Goal: Information Seeking & Learning: Learn about a topic

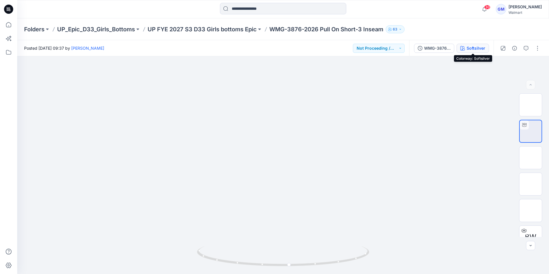
click at [466, 47] on button "Softsilver" at bounding box center [473, 48] width 32 height 9
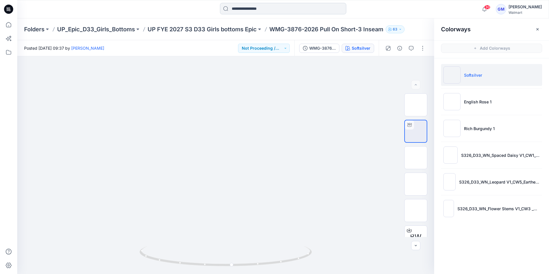
click at [239, 9] on input at bounding box center [283, 8] width 126 height 11
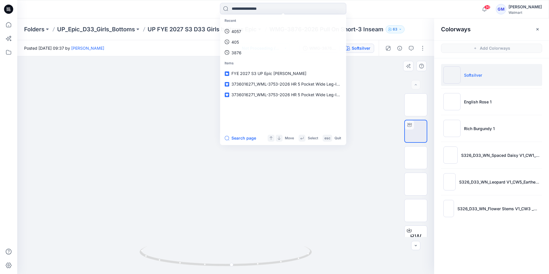
type input "*********"
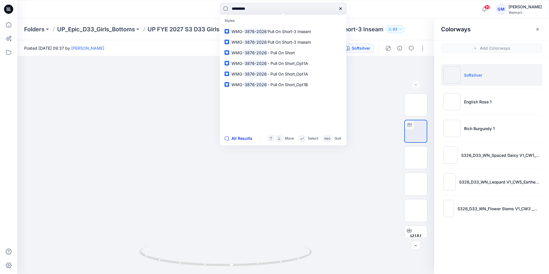
click at [239, 138] on button "All Results" at bounding box center [241, 138] width 32 height 7
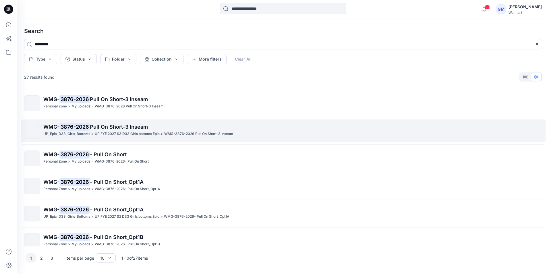
click at [109, 127] on span "Pull On Short-3 Inseam" at bounding box center [119, 127] width 58 height 6
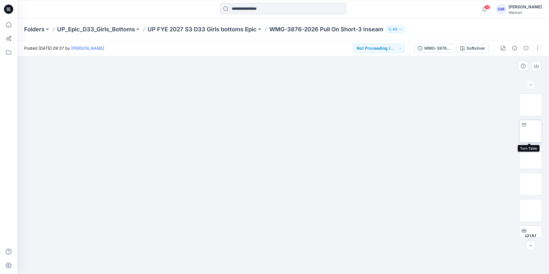
click at [531, 131] on img at bounding box center [531, 131] width 0 height 0
drag, startPoint x: 294, startPoint y: 222, endPoint x: 298, endPoint y: 111, distance: 110.6
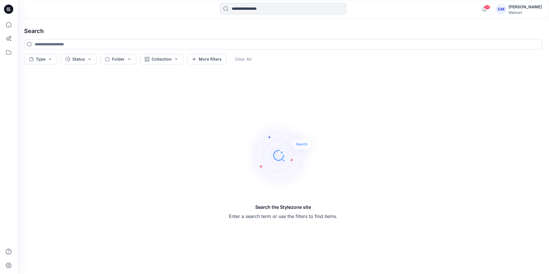
click at [243, 1] on div "30 Notifications Your style 3736016290_WML-3744-2026-Core Woven Crop Straight J…" at bounding box center [283, 9] width 532 height 18
click at [241, 7] on input at bounding box center [283, 8] width 126 height 11
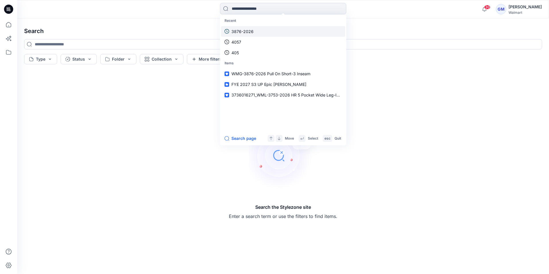
click at [244, 32] on p "3876-2026" at bounding box center [242, 31] width 22 height 6
type input "*********"
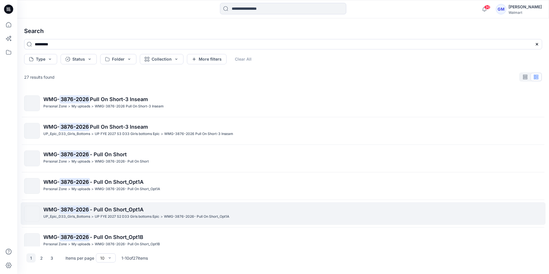
click at [91, 210] on span "- Pull On Short_Opt1A" at bounding box center [117, 209] width 54 height 6
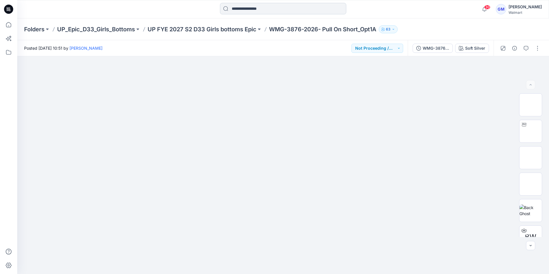
click at [251, 6] on input at bounding box center [283, 8] width 126 height 11
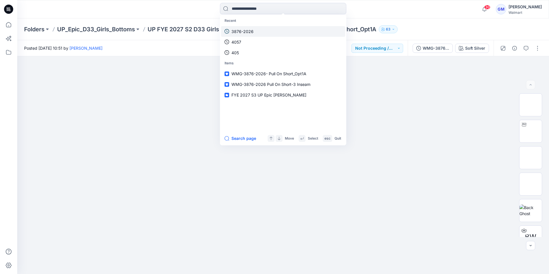
click at [237, 35] on link "3876-2026" at bounding box center [283, 31] width 124 height 11
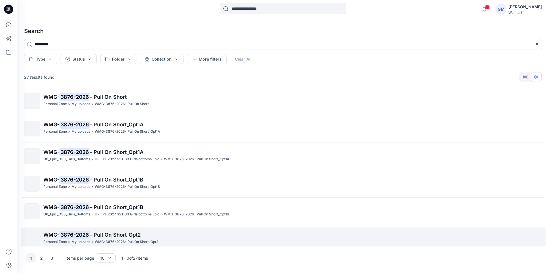
scroll to position [86, 0]
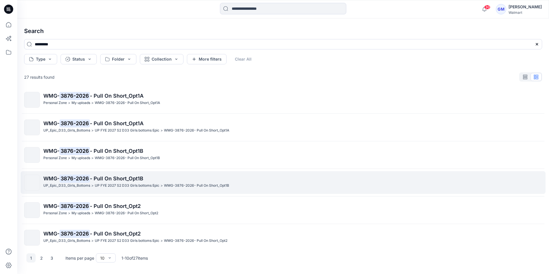
click at [114, 182] on p "WMG- 3876-2026 - Pull On Short_Opt1B" at bounding box center [292, 179] width 498 height 8
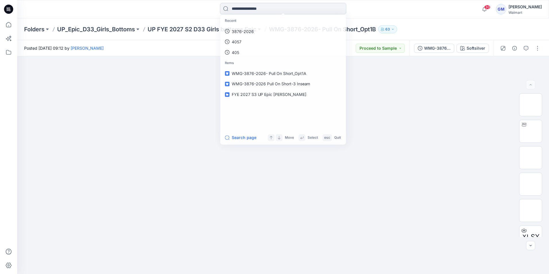
click at [277, 9] on input at bounding box center [283, 8] width 126 height 11
click at [251, 31] on p "3876-2026" at bounding box center [242, 31] width 22 height 6
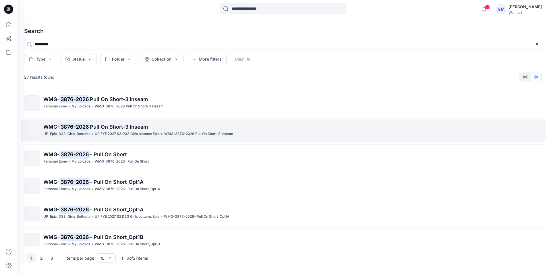
click at [97, 131] on p "WMG- 3876-2026 Pull On Short-3 Inseam" at bounding box center [292, 127] width 498 height 8
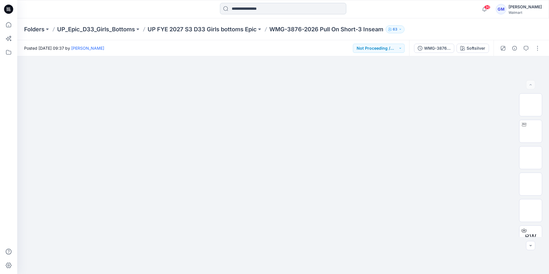
click at [262, 5] on input at bounding box center [283, 8] width 126 height 11
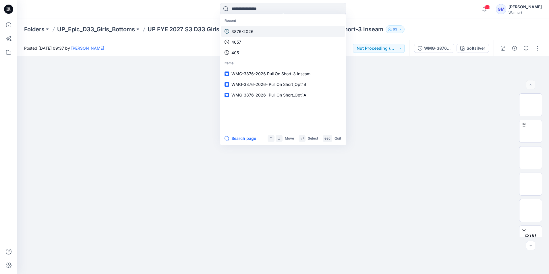
click at [241, 33] on p "3876-2026" at bounding box center [242, 31] width 22 height 6
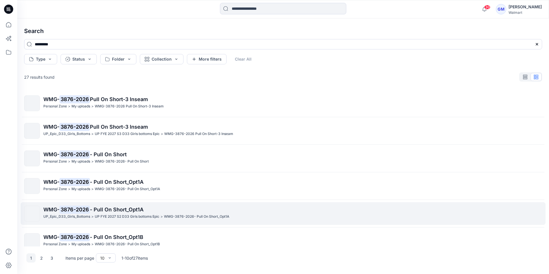
click at [80, 210] on mark "3876-2026" at bounding box center [74, 209] width 30 height 8
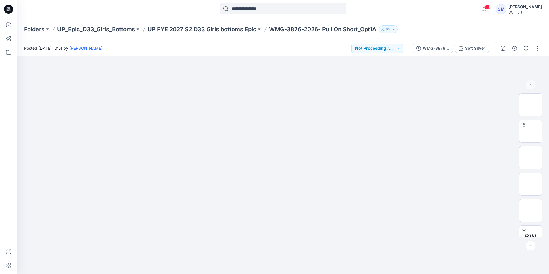
click at [275, 11] on input at bounding box center [283, 8] width 126 height 11
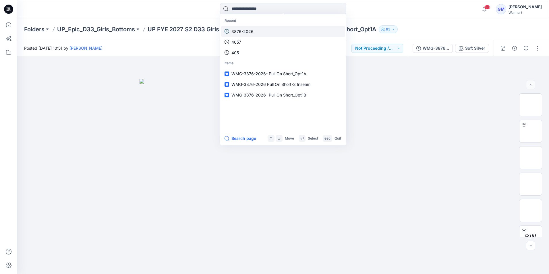
click at [251, 29] on p "3876-2026" at bounding box center [242, 31] width 22 height 6
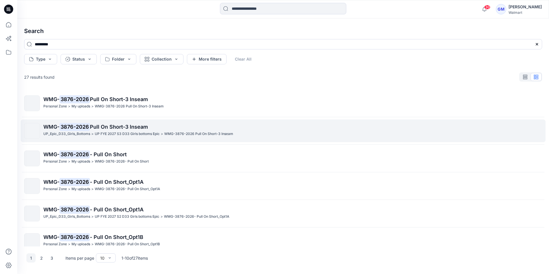
click at [84, 124] on mark "3876-2026" at bounding box center [74, 127] width 30 height 8
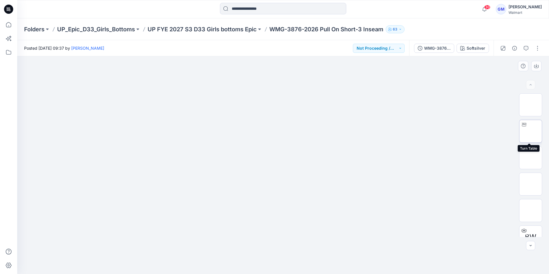
click at [531, 131] on img at bounding box center [531, 131] width 0 height 0
drag, startPoint x: 330, startPoint y: 259, endPoint x: 301, endPoint y: 268, distance: 30.1
click at [301, 268] on div at bounding box center [283, 165] width 532 height 218
drag, startPoint x: 287, startPoint y: 228, endPoint x: 317, endPoint y: 95, distance: 136.2
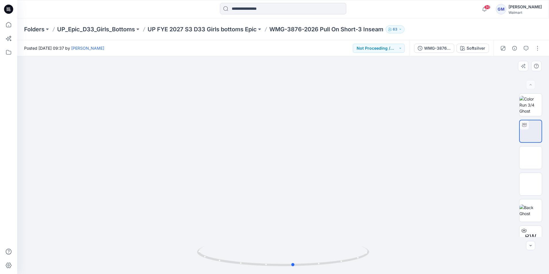
drag, startPoint x: 335, startPoint y: 262, endPoint x: 370, endPoint y: 233, distance: 45.9
click at [370, 233] on div at bounding box center [283, 165] width 532 height 218
click at [437, 50] on div "WMG-3876-2026 Pull On Short_Full Colorway" at bounding box center [437, 48] width 26 height 6
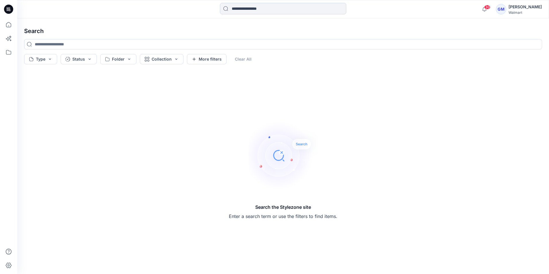
drag, startPoint x: 243, startPoint y: 10, endPoint x: 248, endPoint y: 10, distance: 4.9
click at [243, 10] on input at bounding box center [283, 8] width 126 height 11
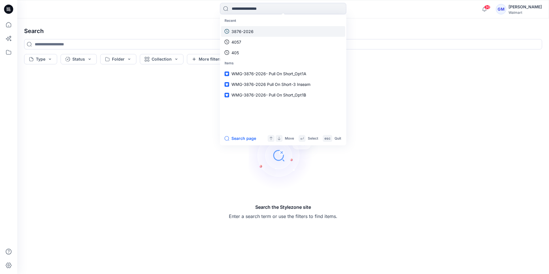
click at [246, 29] on p "3876-2026" at bounding box center [242, 31] width 22 height 6
type input "*********"
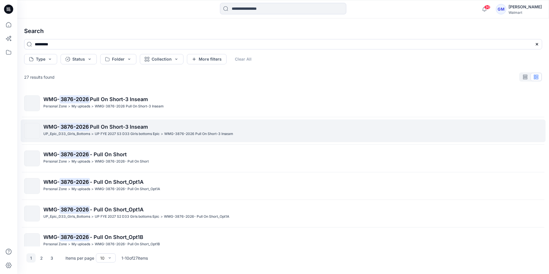
click at [85, 128] on mark "3876-2026" at bounding box center [74, 127] width 30 height 8
